Goal: Transaction & Acquisition: Download file/media

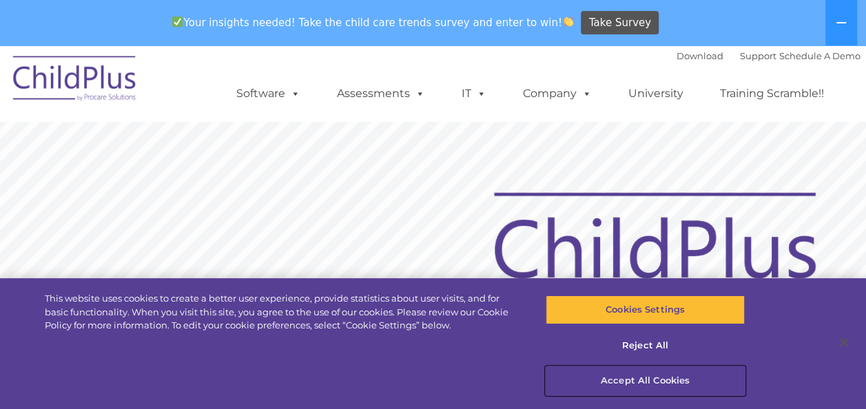
click at [632, 369] on button "Accept All Cookies" at bounding box center [645, 381] width 199 height 29
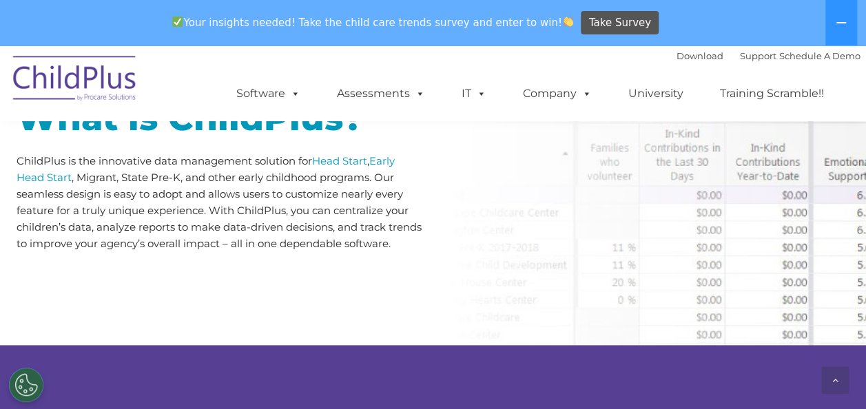
scroll to position [730, 0]
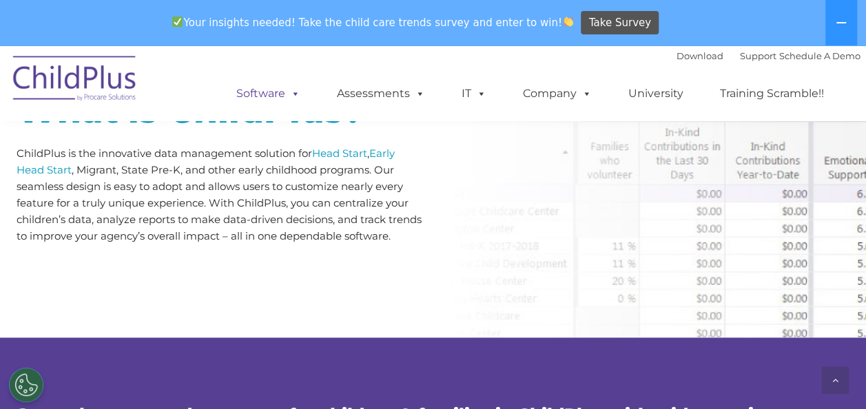
click at [291, 99] on span at bounding box center [292, 93] width 15 height 13
click at [276, 102] on link "Software" at bounding box center [269, 94] width 92 height 28
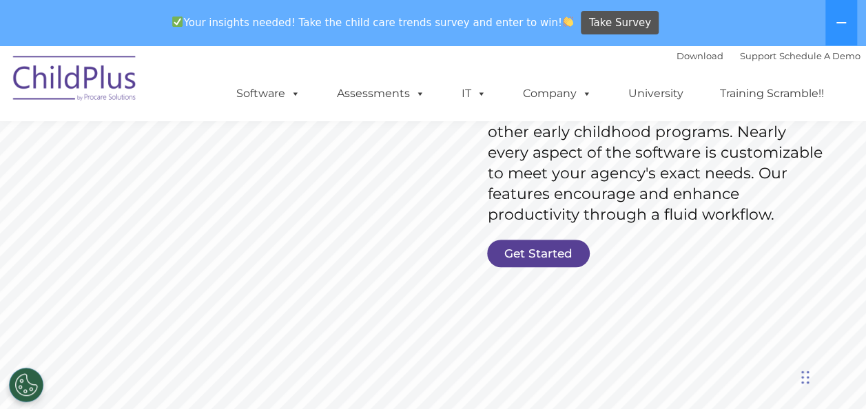
scroll to position [282, 0]
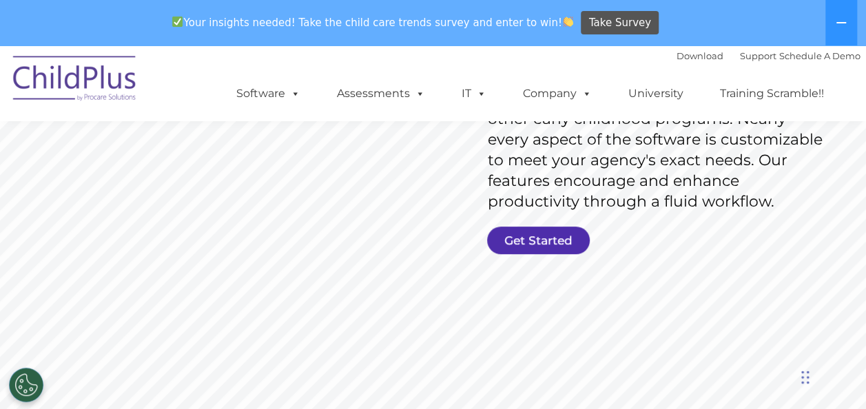
click at [530, 238] on link "Get Started" at bounding box center [538, 241] width 103 height 28
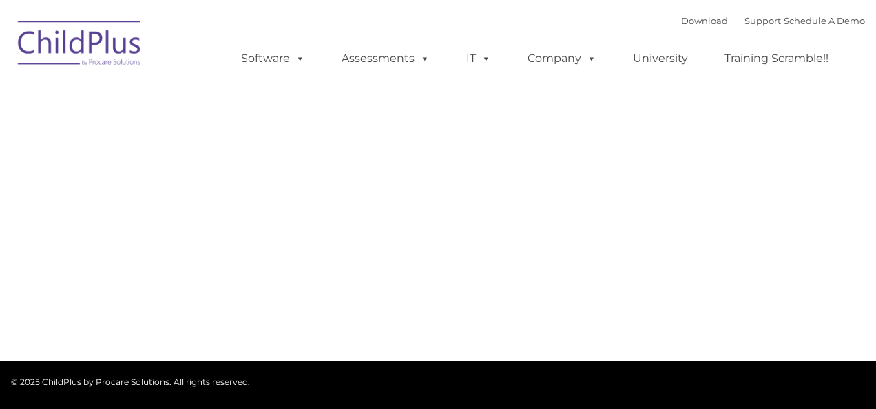
type input ""
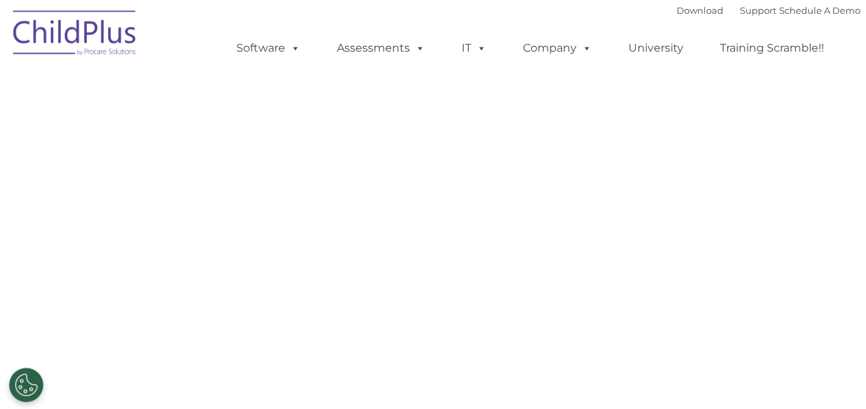
select select "MEDIUM"
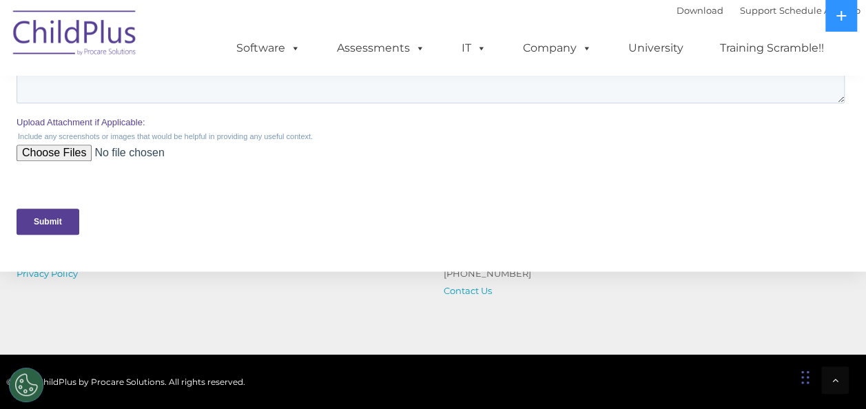
scroll to position [620, 0]
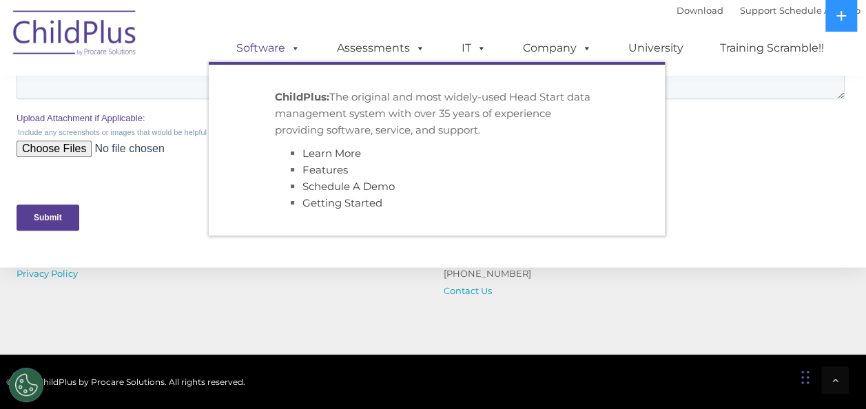
click at [241, 50] on link "Software" at bounding box center [269, 48] width 92 height 28
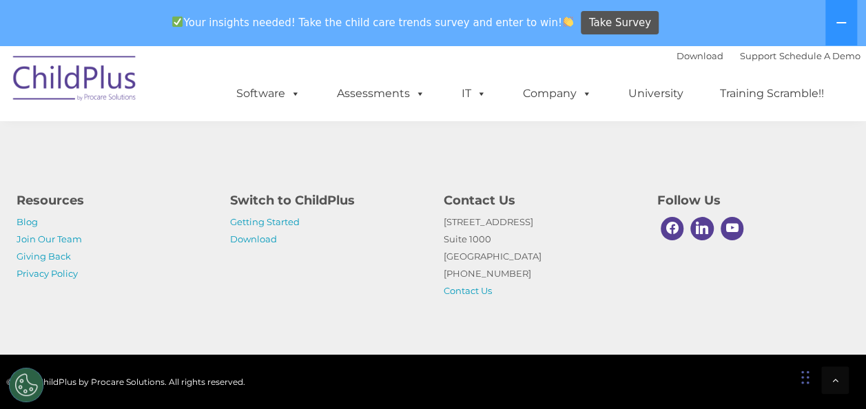
scroll to position [3536, 0]
click at [259, 236] on link "Download" at bounding box center [253, 239] width 47 height 11
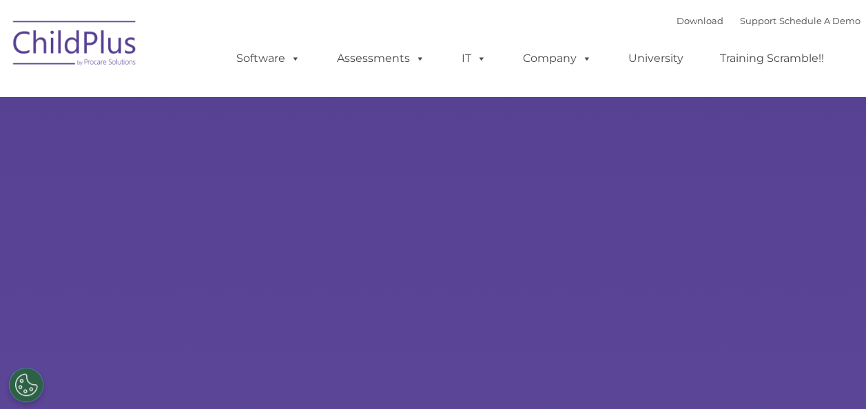
select select "MEDIUM"
